Goal: Information Seeking & Learning: Learn about a topic

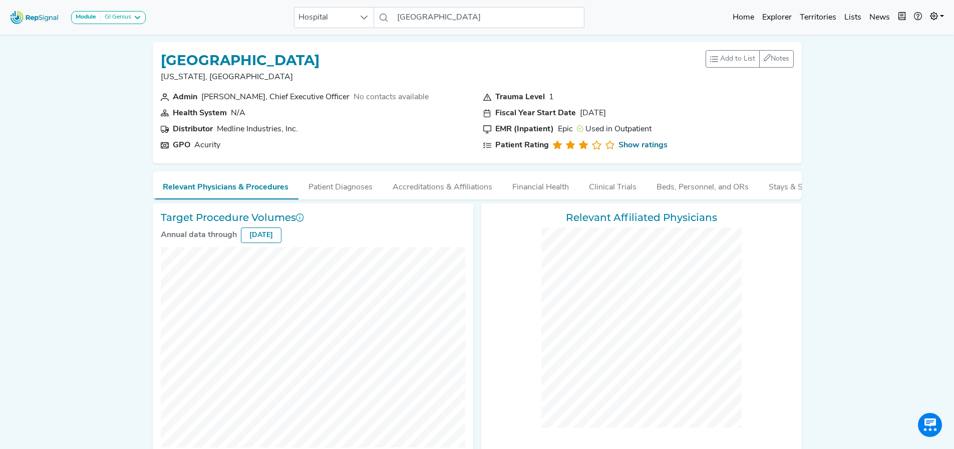
scroll to position [0, 8]
click at [321, 191] on button "Patient Diagnoses" at bounding box center [341, 184] width 84 height 27
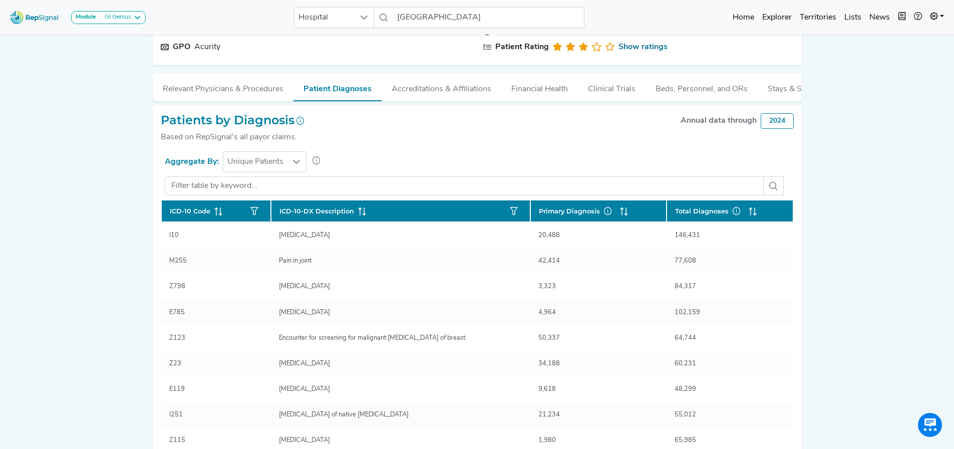
scroll to position [100, 8]
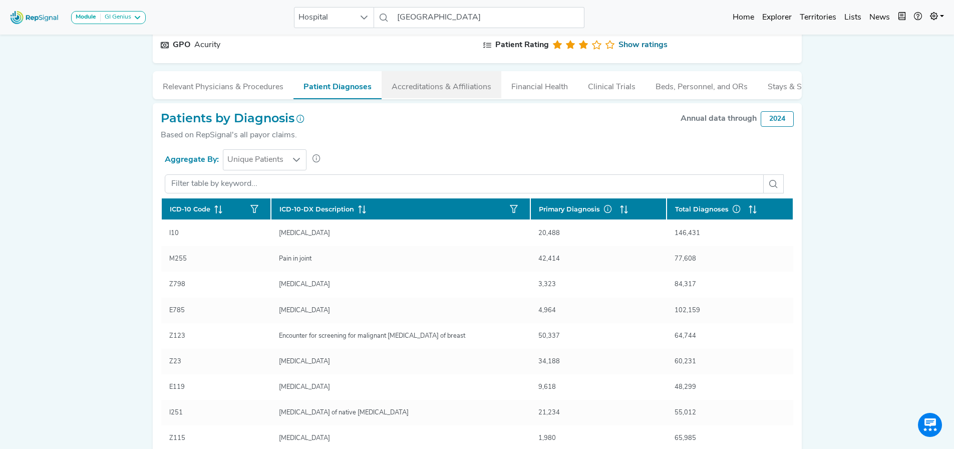
click at [402, 86] on button "Accreditations & Affiliations" at bounding box center [442, 84] width 120 height 27
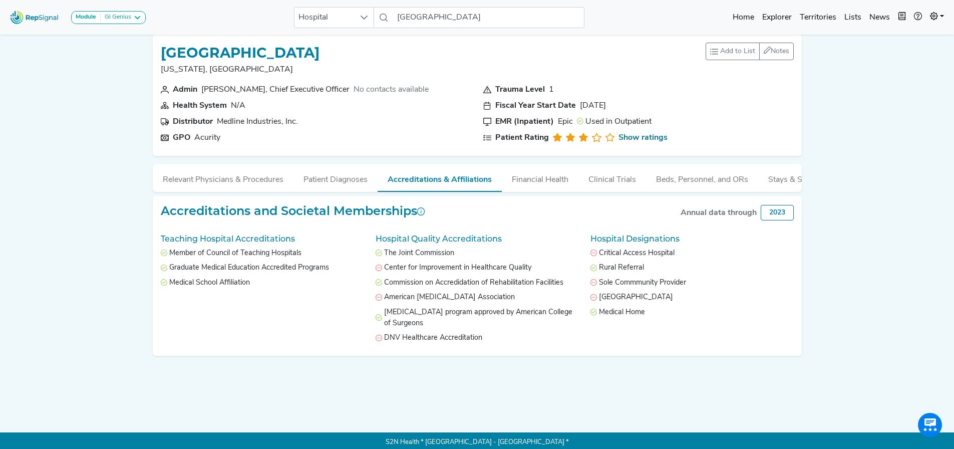
scroll to position [0, 8]
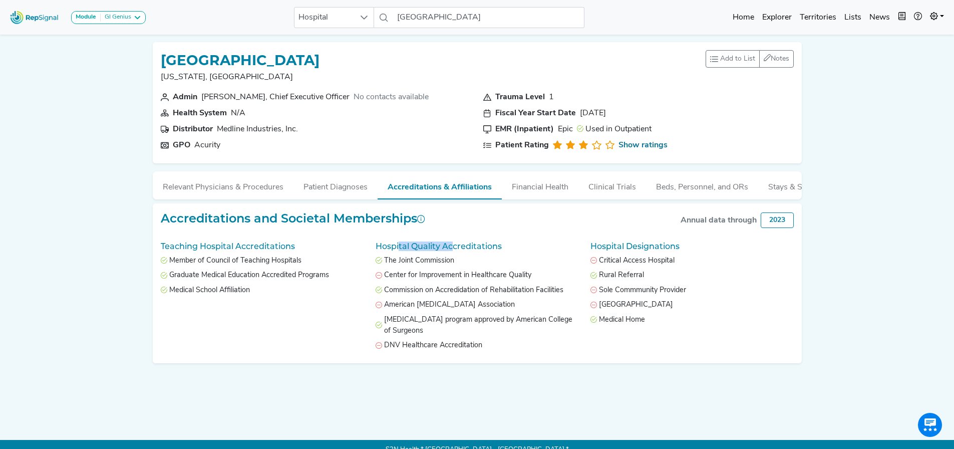
click at [448, 251] on h5 "Hospital Quality Accreditations" at bounding box center [477, 246] width 203 height 10
drag, startPoint x: 620, startPoint y: 252, endPoint x: 664, endPoint y: 252, distance: 43.6
click at [664, 251] on h5 "Hospital Designations" at bounding box center [692, 246] width 203 height 10
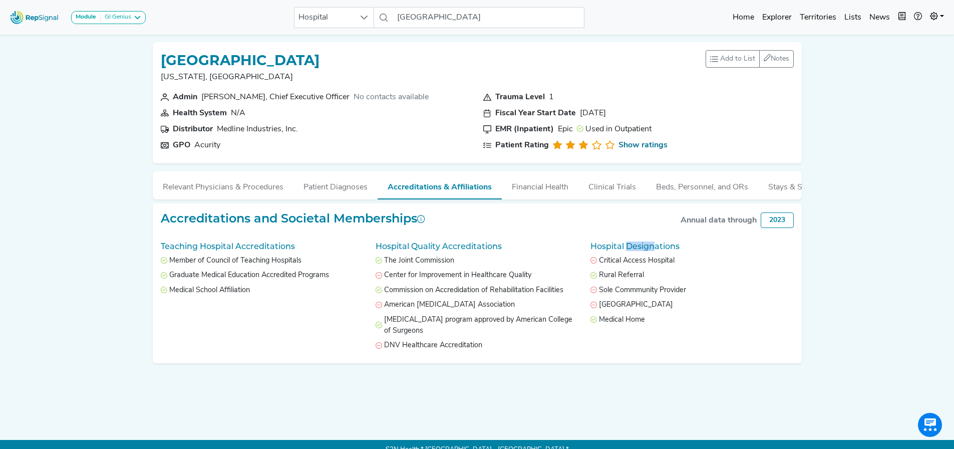
drag, startPoint x: 620, startPoint y: 252, endPoint x: 646, endPoint y: 252, distance: 26.1
click at [646, 251] on h5 "Hospital Designations" at bounding box center [692, 246] width 203 height 10
click at [639, 251] on h5 "Hospital Designations" at bounding box center [692, 246] width 203 height 10
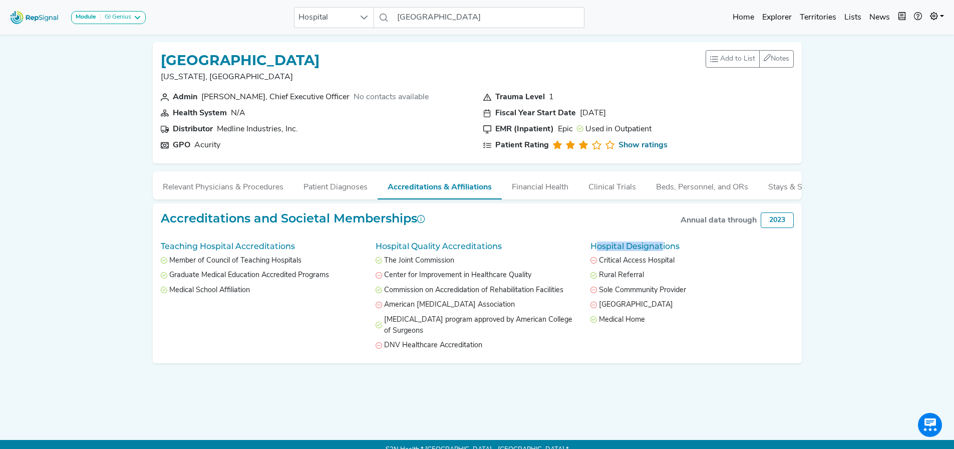
drag, startPoint x: 588, startPoint y: 252, endPoint x: 657, endPoint y: 252, distance: 69.1
click at [657, 251] on h5 "Hospital Designations" at bounding box center [692, 246] width 203 height 10
click at [353, 23] on span "Hospital" at bounding box center [325, 18] width 60 height 20
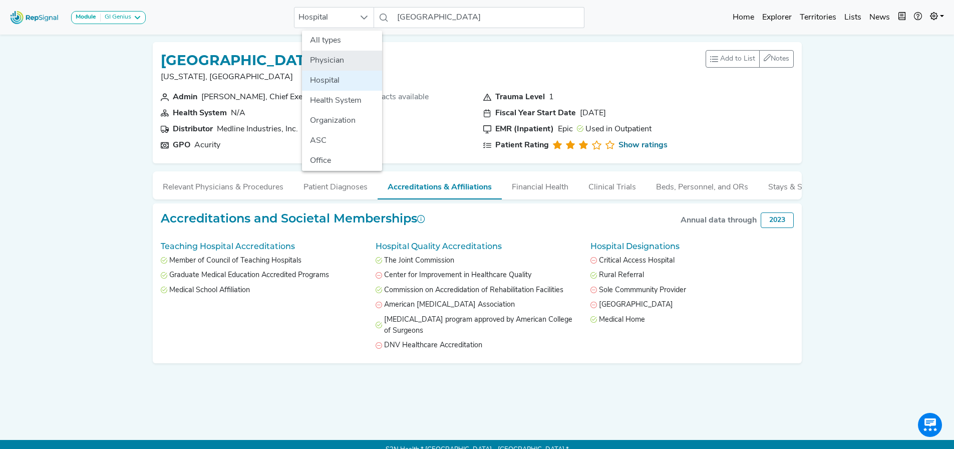
click at [329, 57] on li "Physician" at bounding box center [342, 61] width 80 height 20
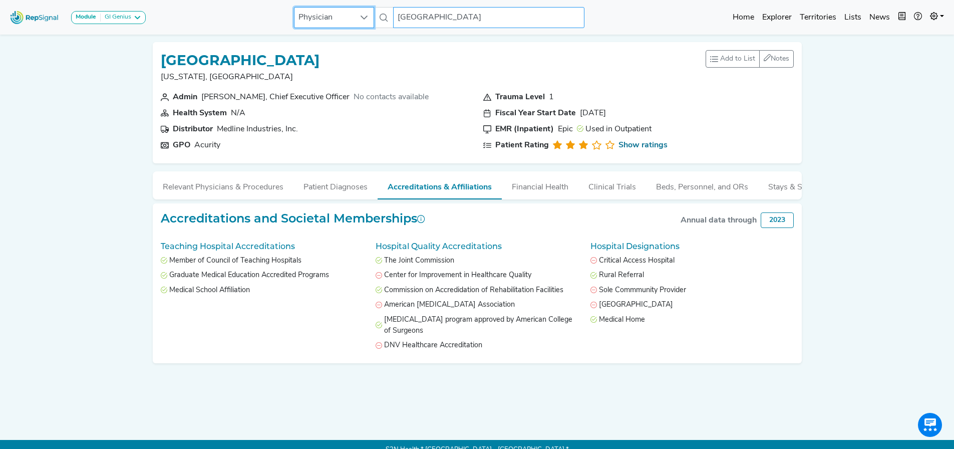
click at [406, 15] on input "[GEOGRAPHIC_DATA]" at bounding box center [488, 17] width 191 height 21
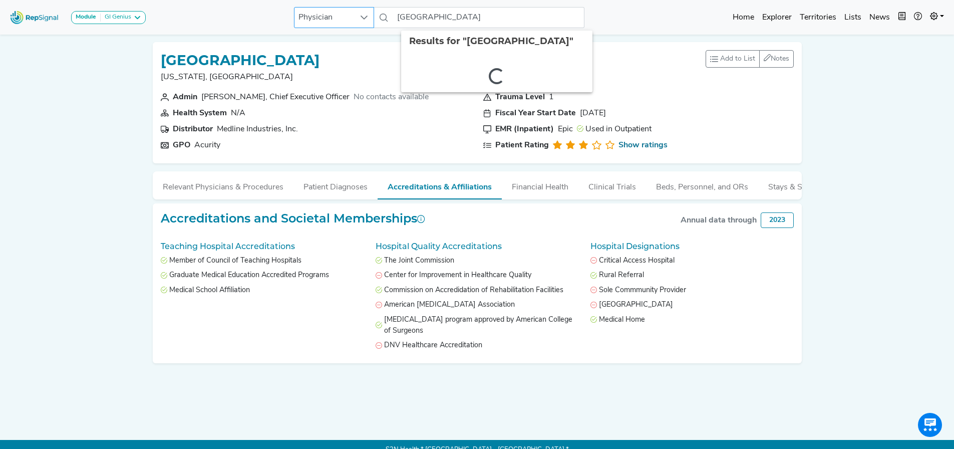
click at [345, 17] on span "Physician" at bounding box center [325, 18] width 60 height 20
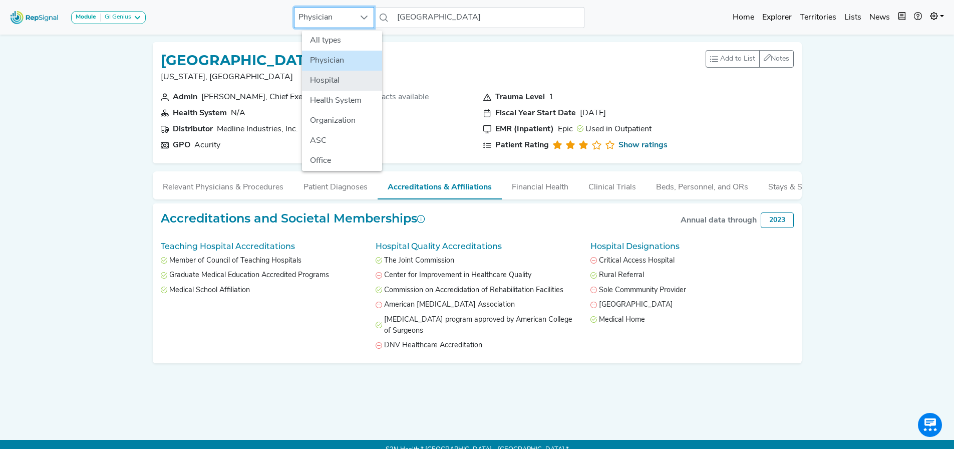
click at [310, 72] on li "Hospital" at bounding box center [342, 81] width 80 height 20
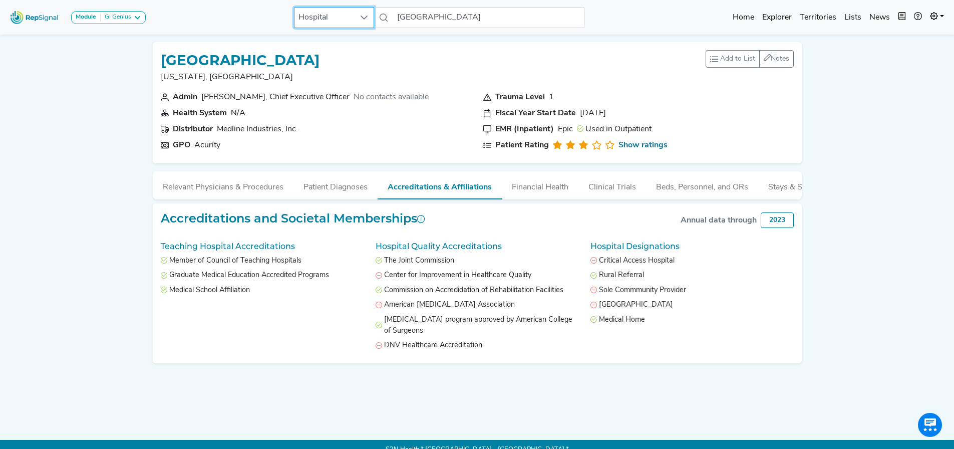
click at [317, 64] on h1 "[GEOGRAPHIC_DATA]" at bounding box center [240, 60] width 159 height 17
click at [327, 23] on span "Hospital" at bounding box center [325, 18] width 60 height 20
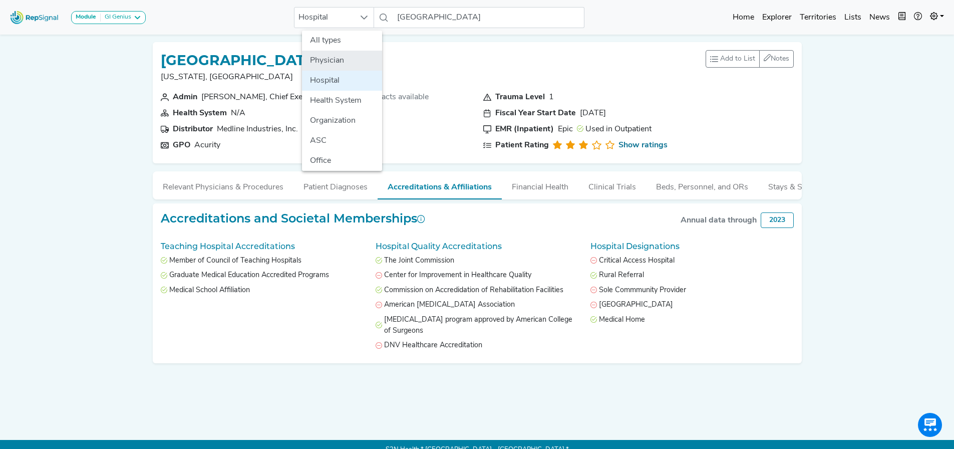
click at [326, 64] on li "Physician" at bounding box center [342, 61] width 80 height 20
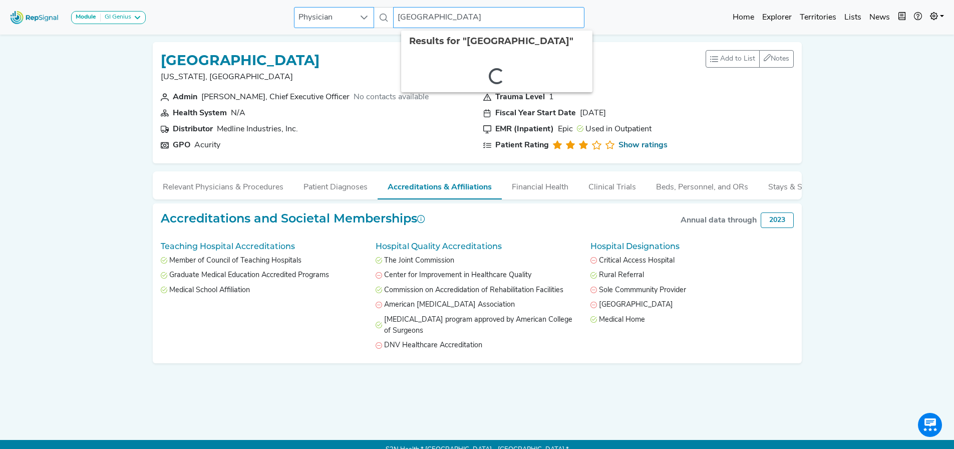
drag, startPoint x: 521, startPoint y: 14, endPoint x: 318, endPoint y: 9, distance: 203.0
click at [318, 9] on div "Physician [GEOGRAPHIC_DATA] 2 results are available" at bounding box center [439, 17] width 291 height 21
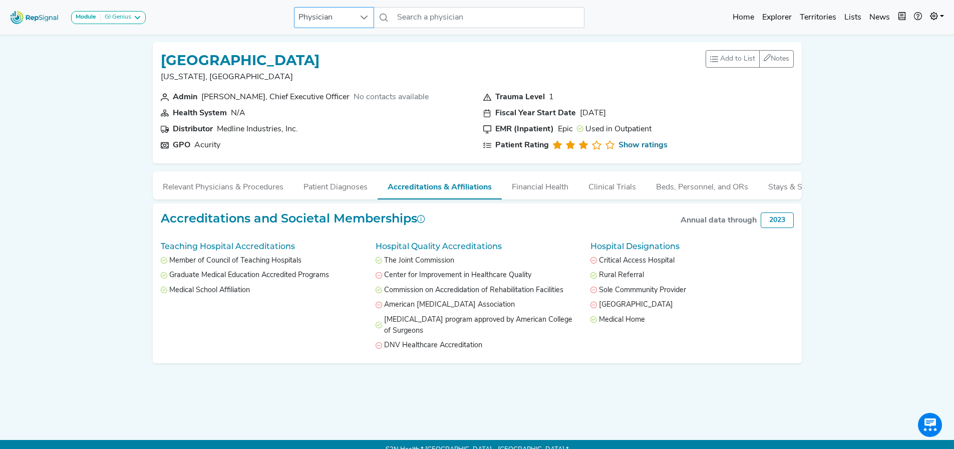
click at [327, 14] on span "Physician" at bounding box center [325, 18] width 60 height 20
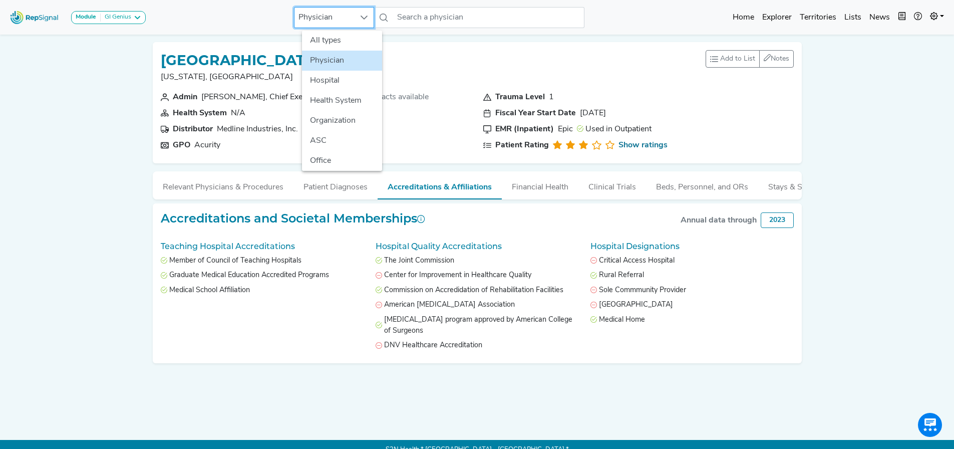
click at [326, 65] on li "Physician" at bounding box center [342, 61] width 80 height 20
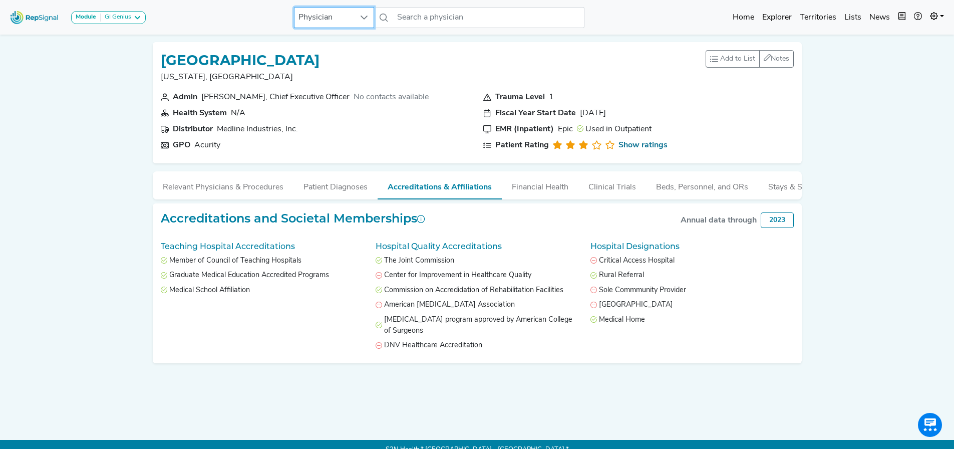
click at [683, 19] on div "Module GI Genius Barrx Bravo & Digitrapper ERCP & Cholangioscopy EUS & Related …" at bounding box center [477, 17] width 954 height 27
click at [318, 186] on button "Patient Diagnoses" at bounding box center [336, 184] width 84 height 27
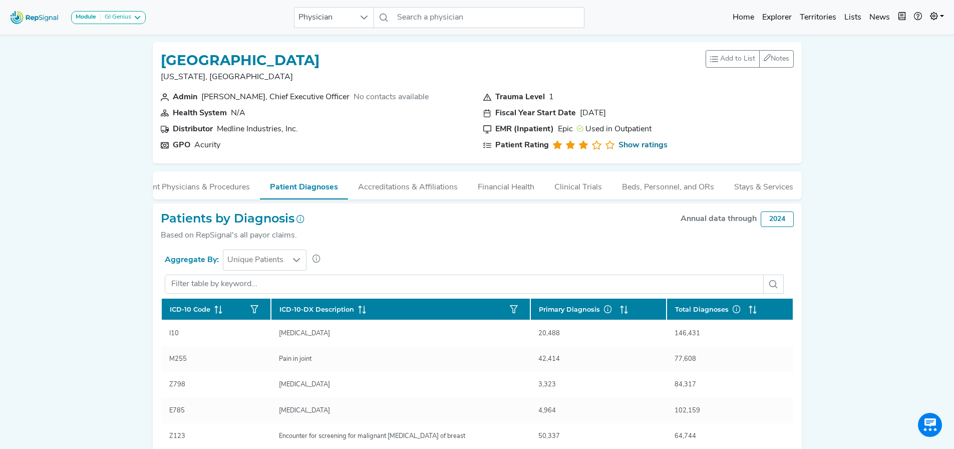
scroll to position [0, 0]
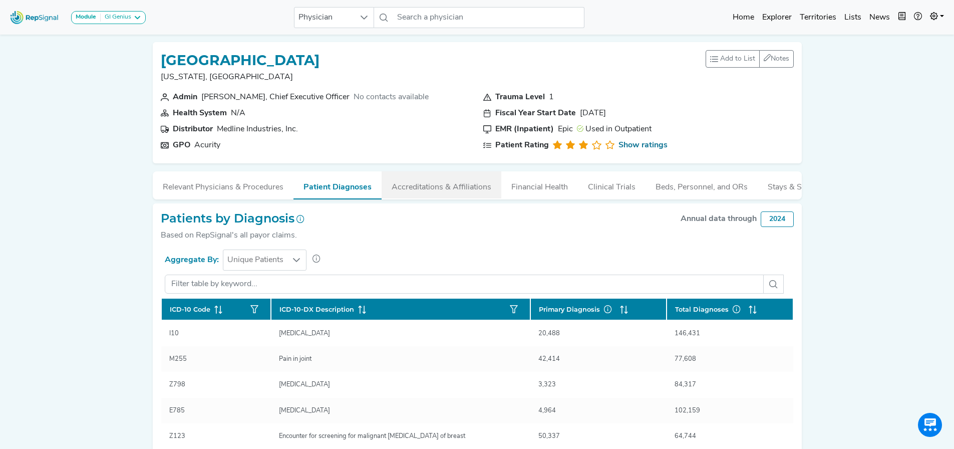
click at [383, 184] on button "Accreditations & Affiliations" at bounding box center [442, 184] width 120 height 27
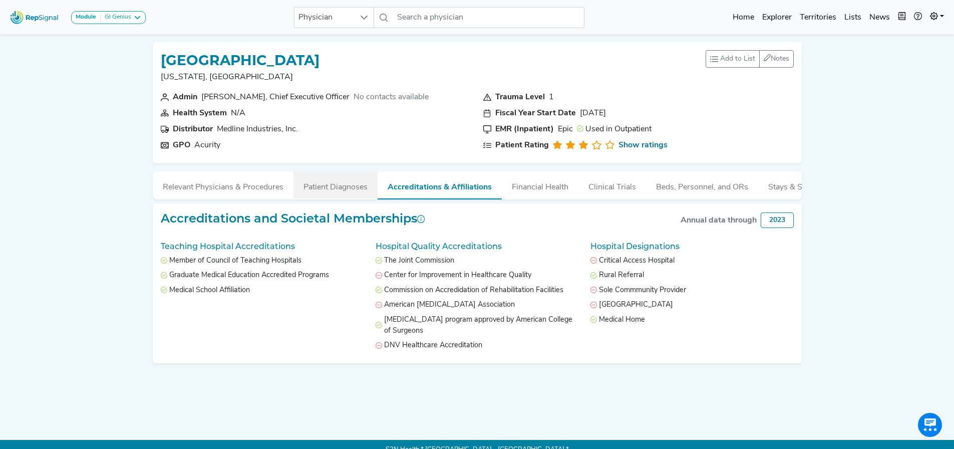
click at [348, 191] on button "Patient Diagnoses" at bounding box center [336, 184] width 84 height 27
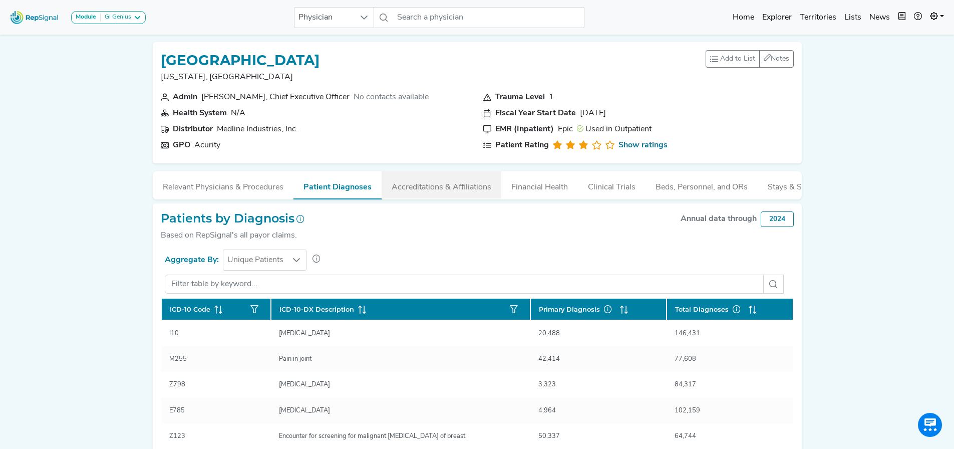
click at [438, 189] on button "Accreditations & Affiliations" at bounding box center [442, 184] width 120 height 27
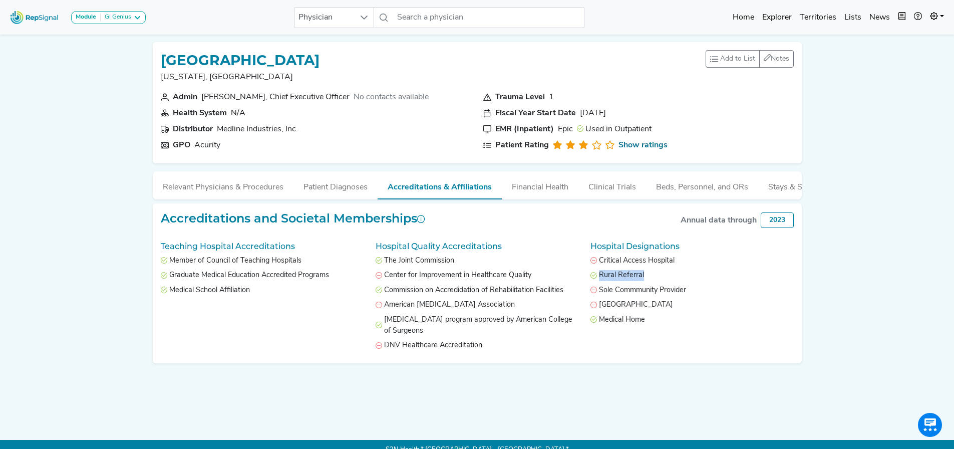
drag, startPoint x: 644, startPoint y: 284, endPoint x: 596, endPoint y: 282, distance: 48.1
click at [592, 281] on li "Rural Referral" at bounding box center [692, 275] width 203 height 11
drag, startPoint x: 460, startPoint y: 215, endPoint x: 478, endPoint y: 226, distance: 21.4
click at [478, 226] on div "Source: American Hospital Association Annual Survey. Click to learn more." at bounding box center [502, 225] width 137 height 48
copy div "American Hospital Association Annual Survey"
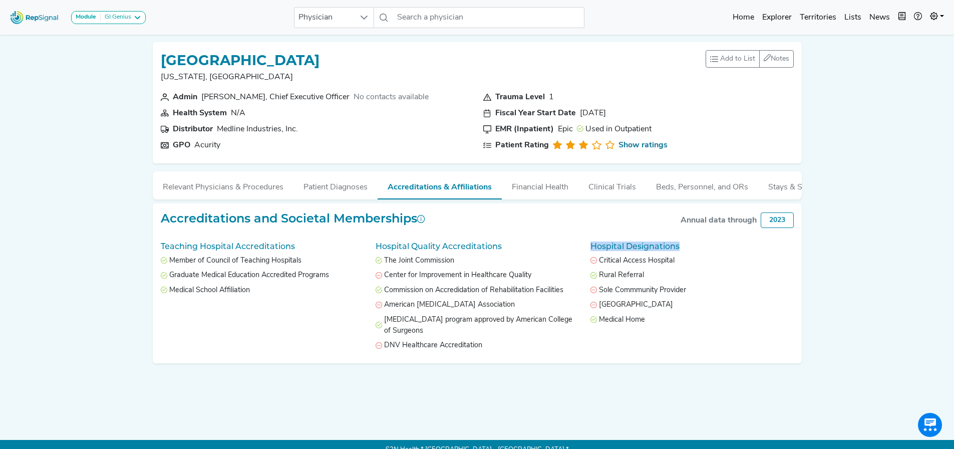
click at [722, 251] on h5 "Hospital Designations" at bounding box center [692, 246] width 203 height 10
click at [531, 187] on button "Financial Health" at bounding box center [540, 184] width 77 height 27
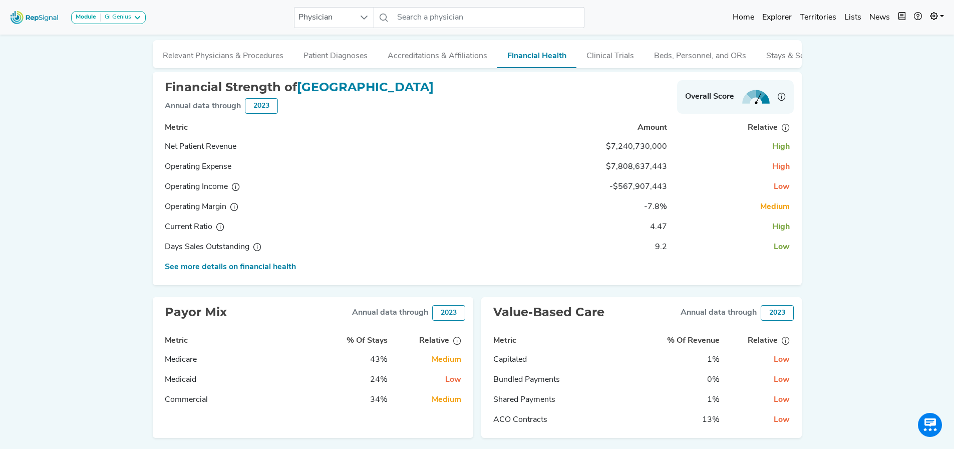
scroll to position [72, 8]
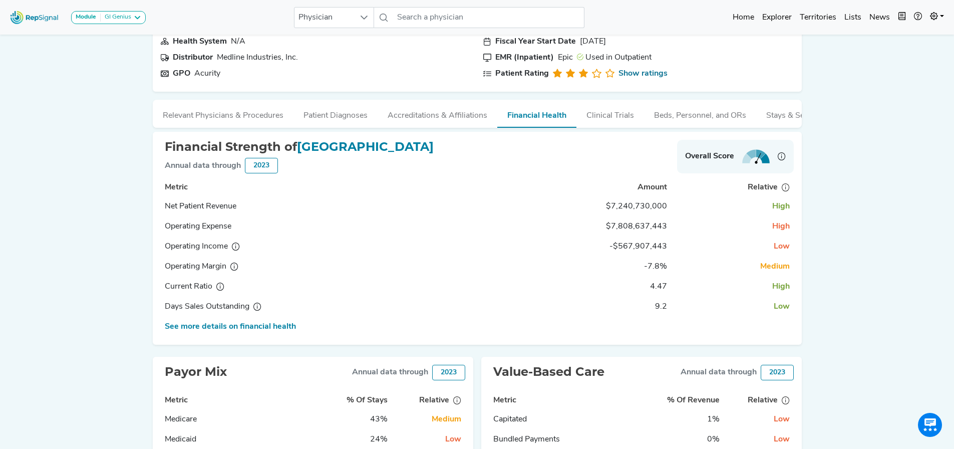
click at [215, 332] on td "See more details on financial health" at bounding box center [331, 327] width 341 height 20
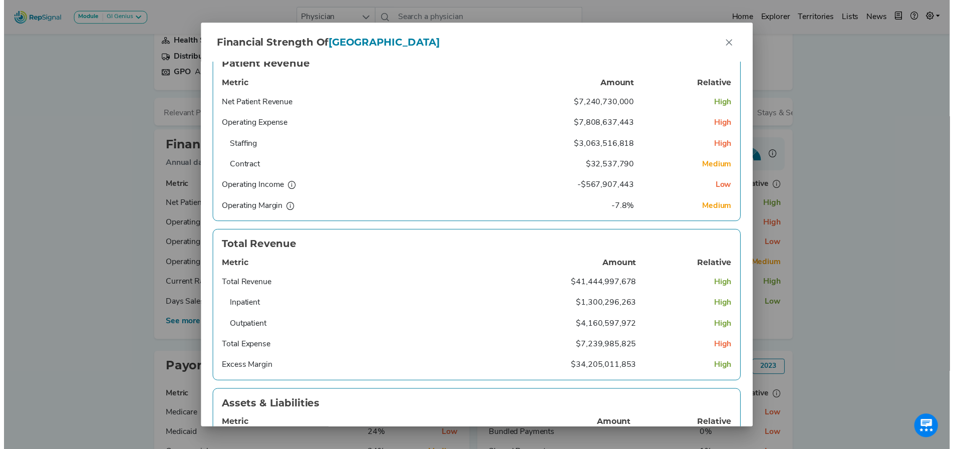
scroll to position [0, 0]
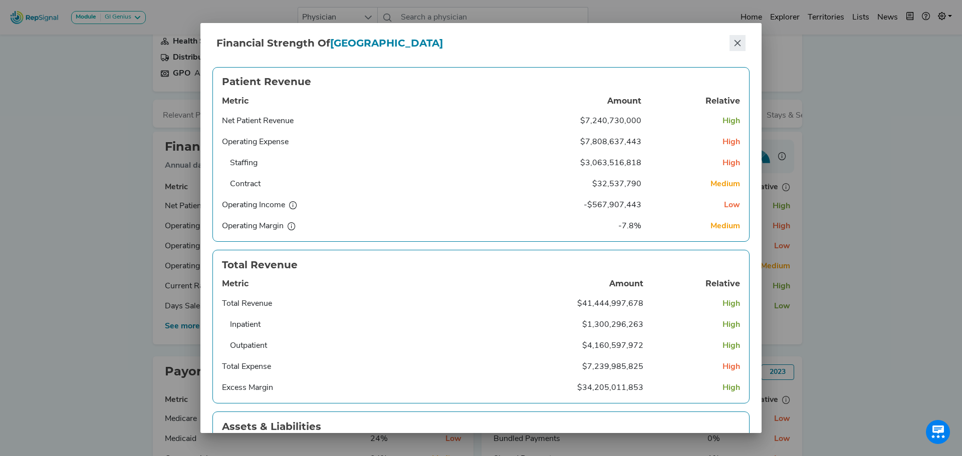
click at [735, 48] on button "Close" at bounding box center [737, 43] width 16 height 16
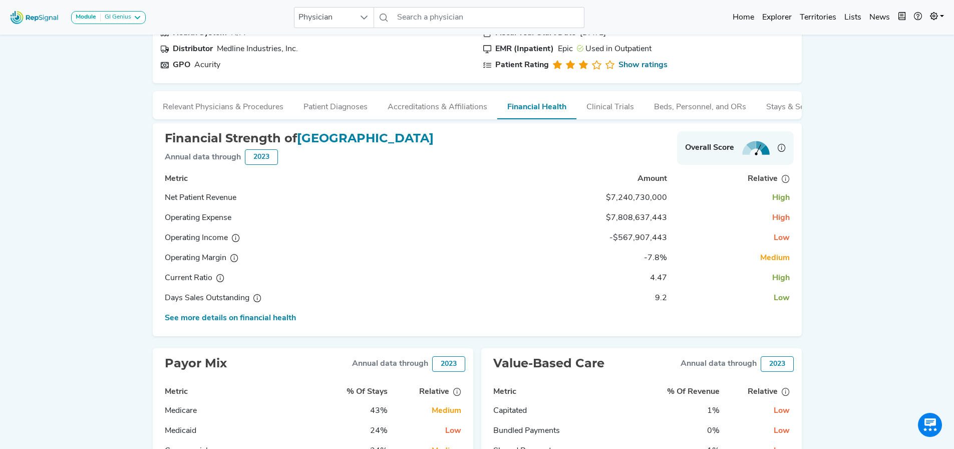
scroll to position [172, 0]
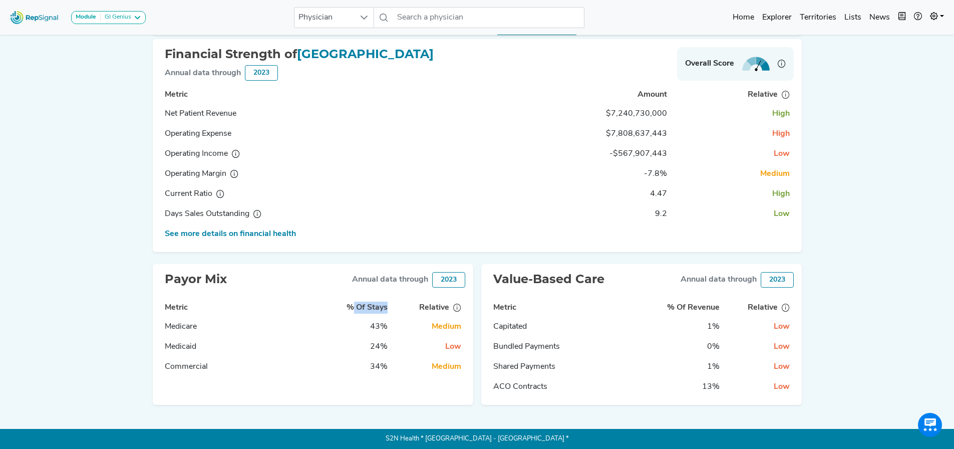
drag, startPoint x: 355, startPoint y: 302, endPoint x: 386, endPoint y: 302, distance: 31.1
click at [385, 302] on th "% Of Stays" at bounding box center [356, 307] width 72 height 17
drag, startPoint x: 390, startPoint y: 306, endPoint x: 357, endPoint y: 304, distance: 33.7
click at [357, 304] on th "% Of Stays" at bounding box center [356, 307] width 72 height 17
click at [356, 304] on th "% Of Stays" at bounding box center [356, 307] width 72 height 17
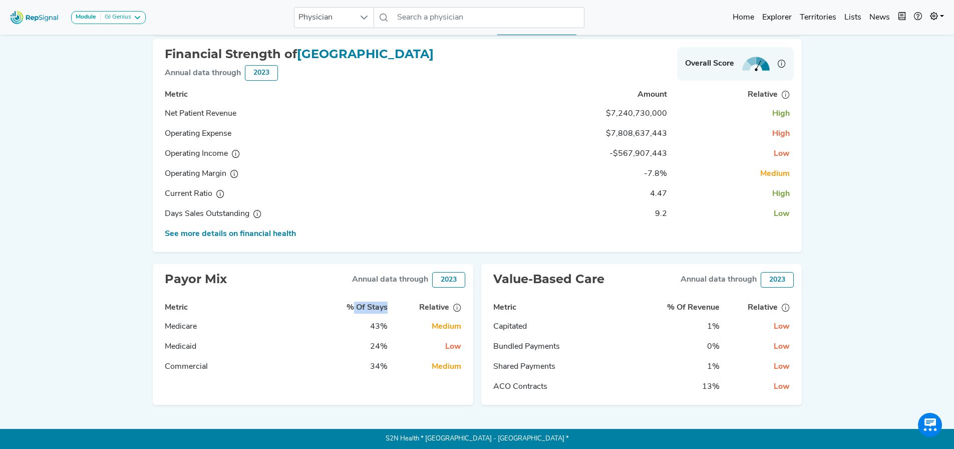
drag, startPoint x: 349, startPoint y: 304, endPoint x: 384, endPoint y: 308, distance: 34.9
click at [384, 308] on th "% Of Stays" at bounding box center [356, 307] width 72 height 17
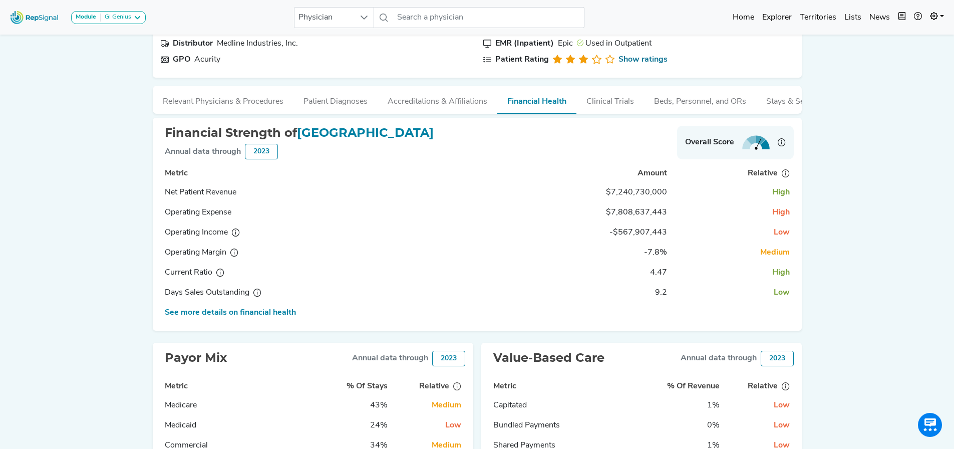
scroll to position [22, 0]
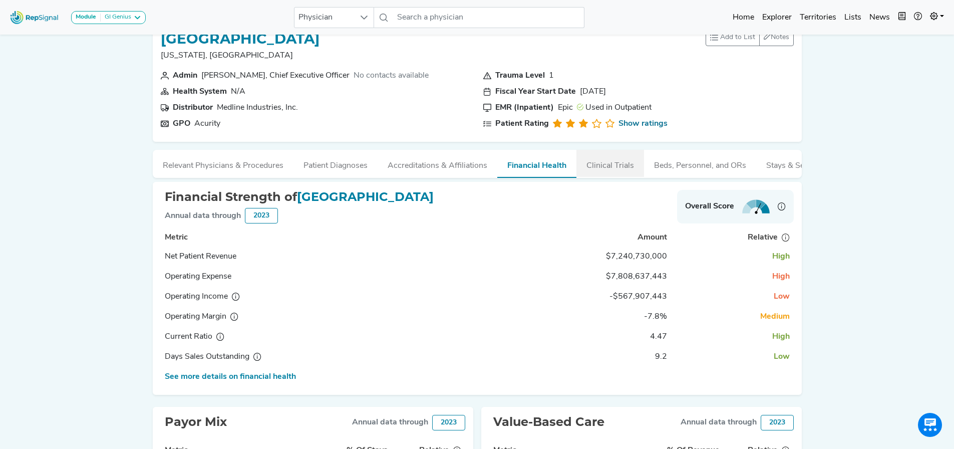
click at [611, 163] on button "Clinical Trials" at bounding box center [611, 163] width 68 height 27
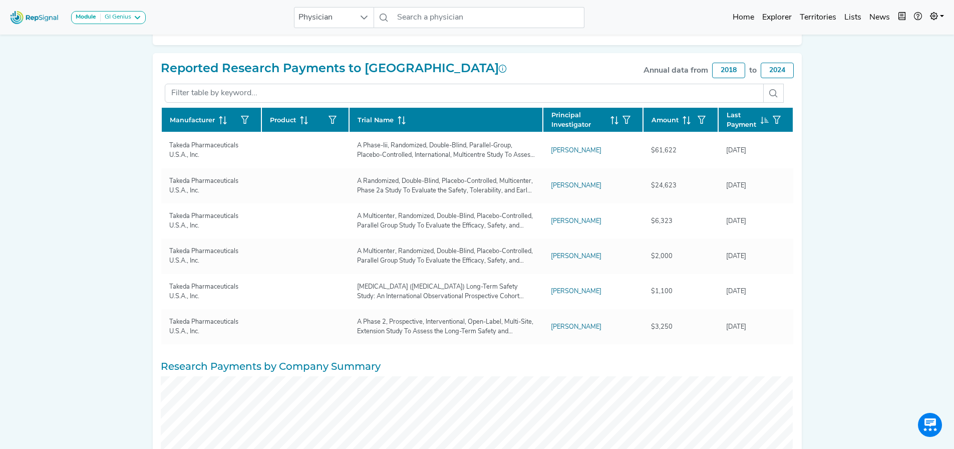
scroll to position [104, 0]
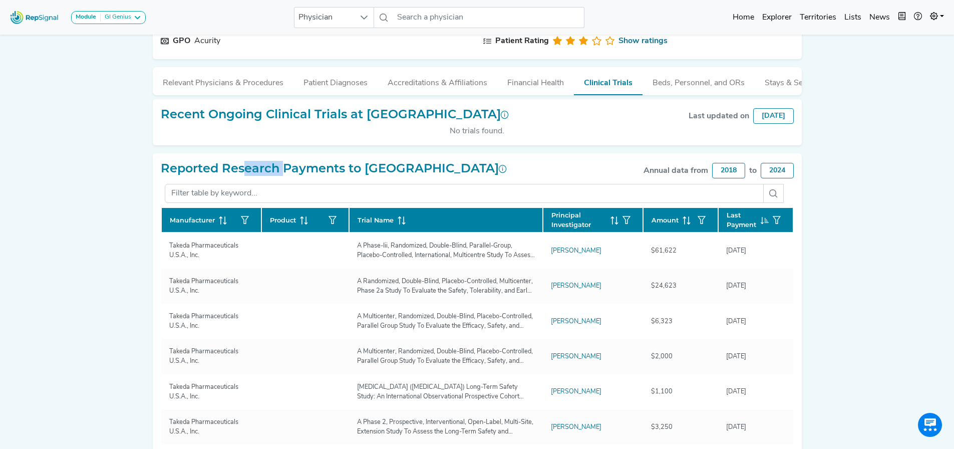
drag, startPoint x: 238, startPoint y: 171, endPoint x: 278, endPoint y: 171, distance: 39.1
click at [278, 171] on h2 "Reported Research Payments to [GEOGRAPHIC_DATA]" at bounding box center [334, 168] width 346 height 15
click at [245, 176] on h2 "Reported Research Payments to [GEOGRAPHIC_DATA]" at bounding box center [334, 168] width 346 height 15
drag, startPoint x: 559, startPoint y: 171, endPoint x: 623, endPoint y: 170, distance: 63.6
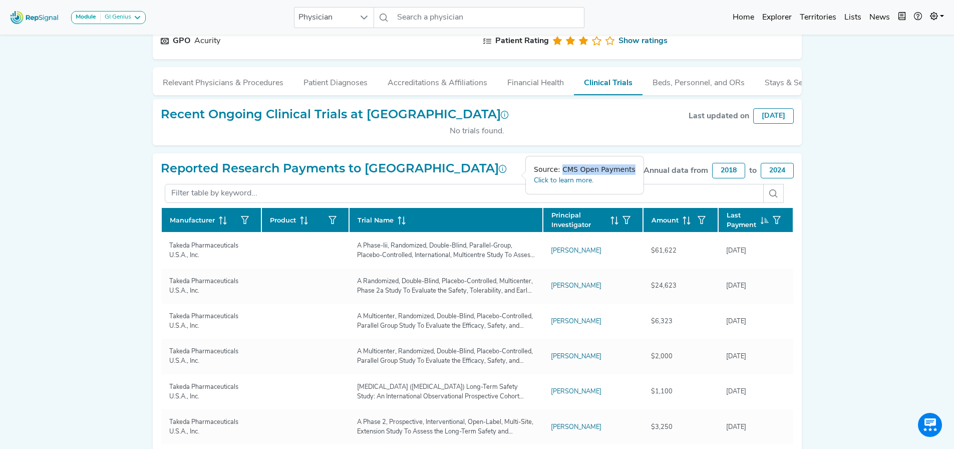
click at [623, 170] on div "Source: CMS Open Payments Click to learn more." at bounding box center [585, 175] width 118 height 38
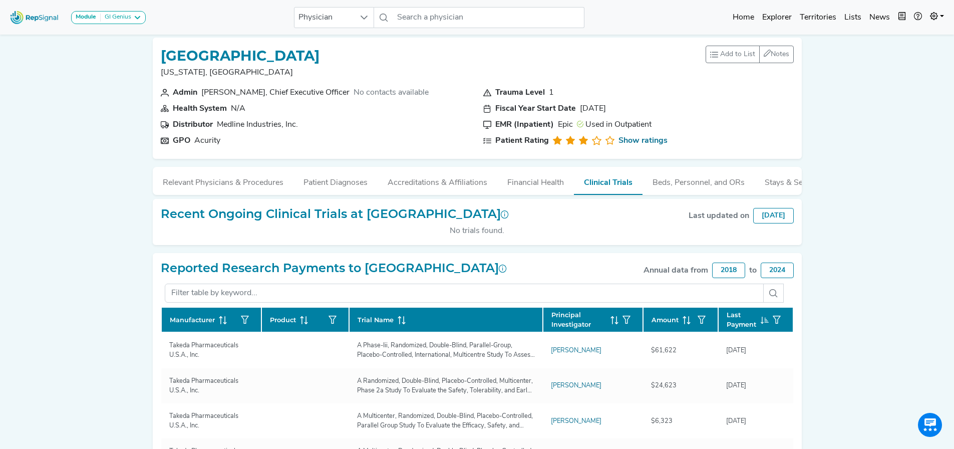
scroll to position [4, 0]
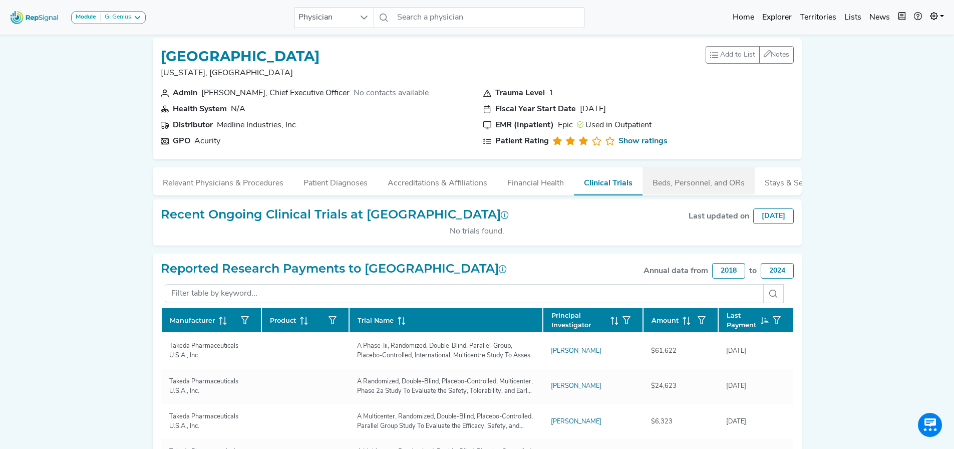
click at [688, 188] on button "Beds, Personnel, and ORs" at bounding box center [699, 180] width 112 height 27
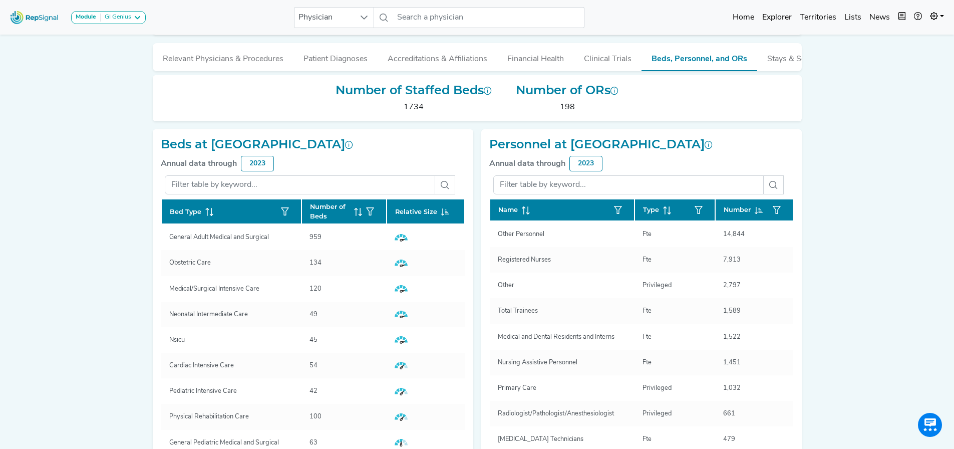
scroll to position [146, 0]
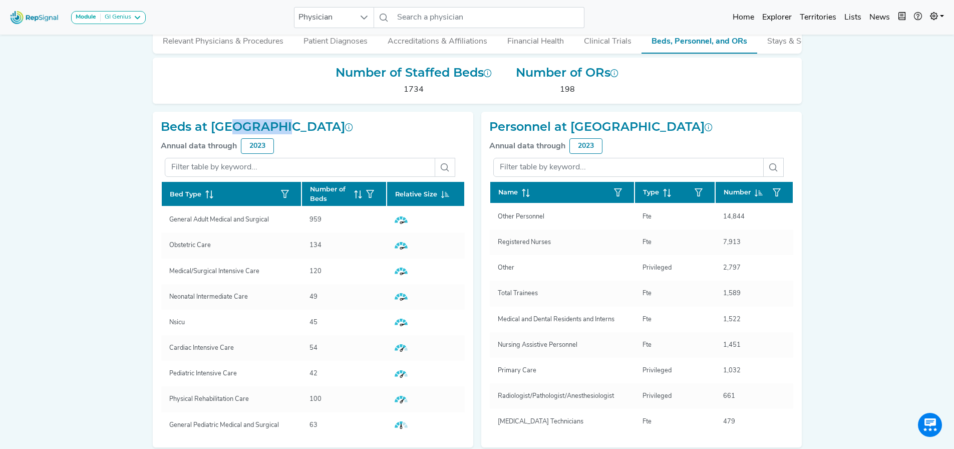
drag, startPoint x: 226, startPoint y: 128, endPoint x: 277, endPoint y: 128, distance: 50.6
click at [277, 128] on h2 "Beds at [GEOGRAPHIC_DATA]" at bounding box center [257, 127] width 192 height 15
click at [441, 198] on icon at bounding box center [445, 194] width 8 height 8
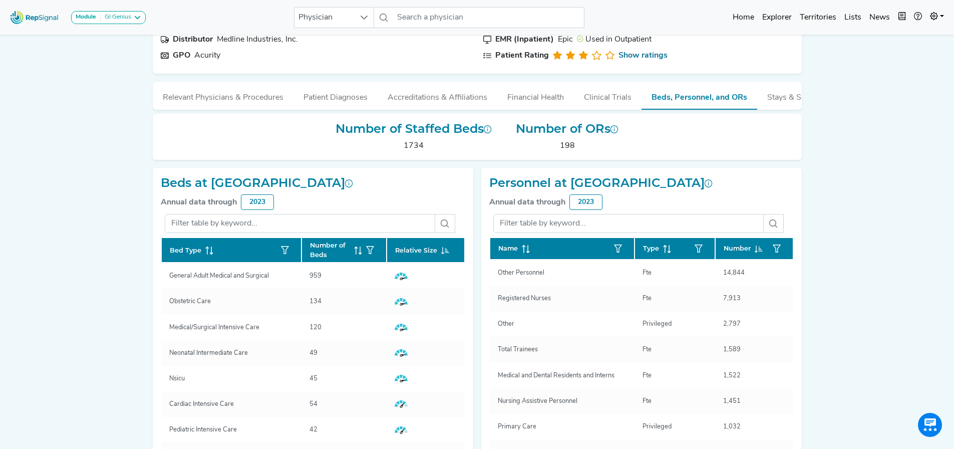
scroll to position [46, 0]
